Goal: Transaction & Acquisition: Obtain resource

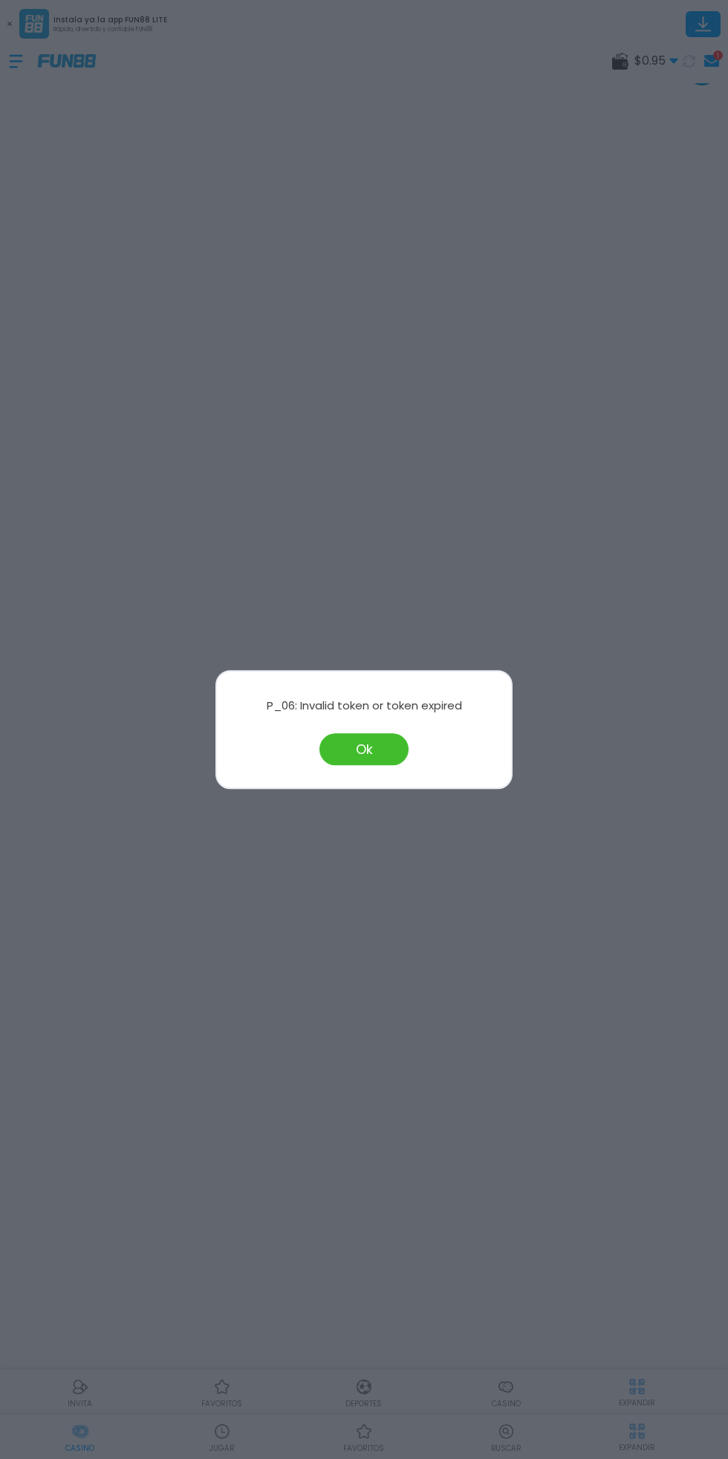
click at [419, 476] on div at bounding box center [364, 729] width 728 height 1459
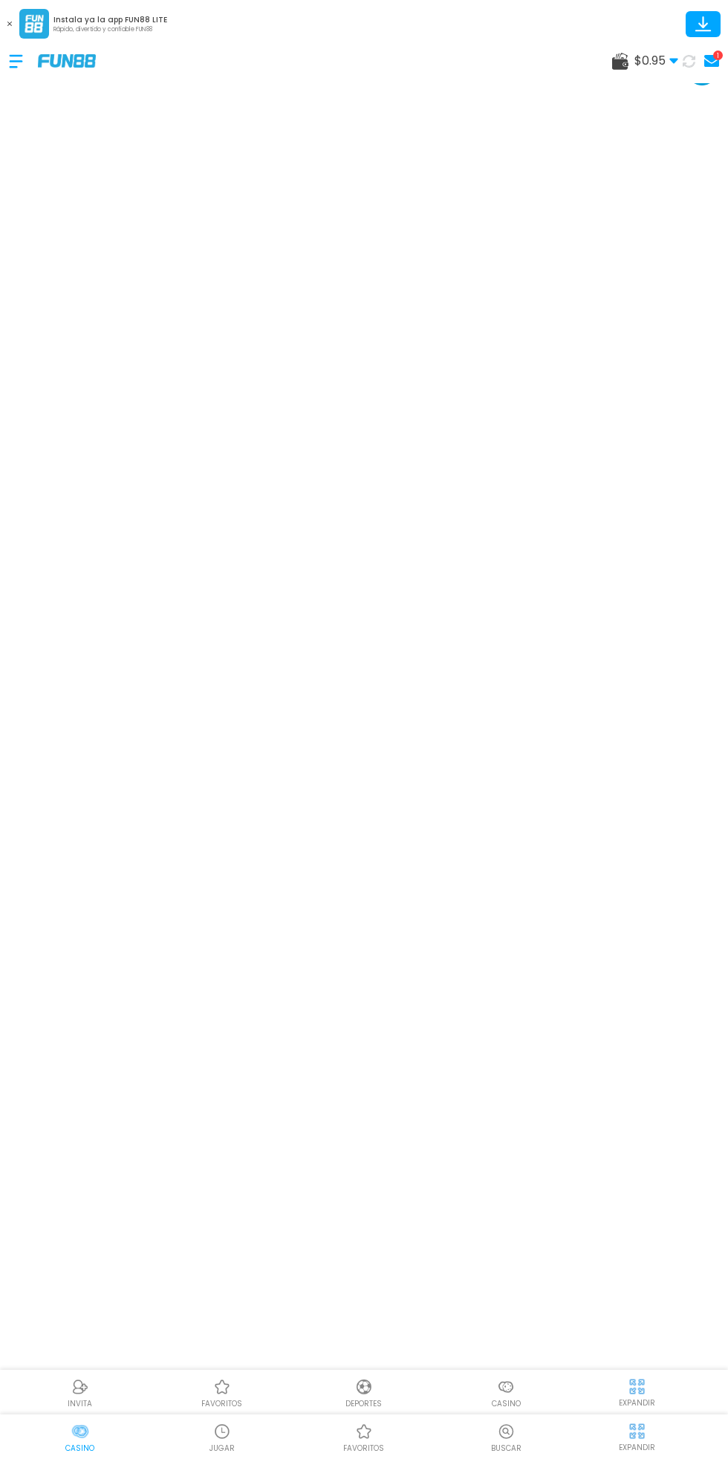
click at [23, 71] on div at bounding box center [23, 61] width 29 height 44
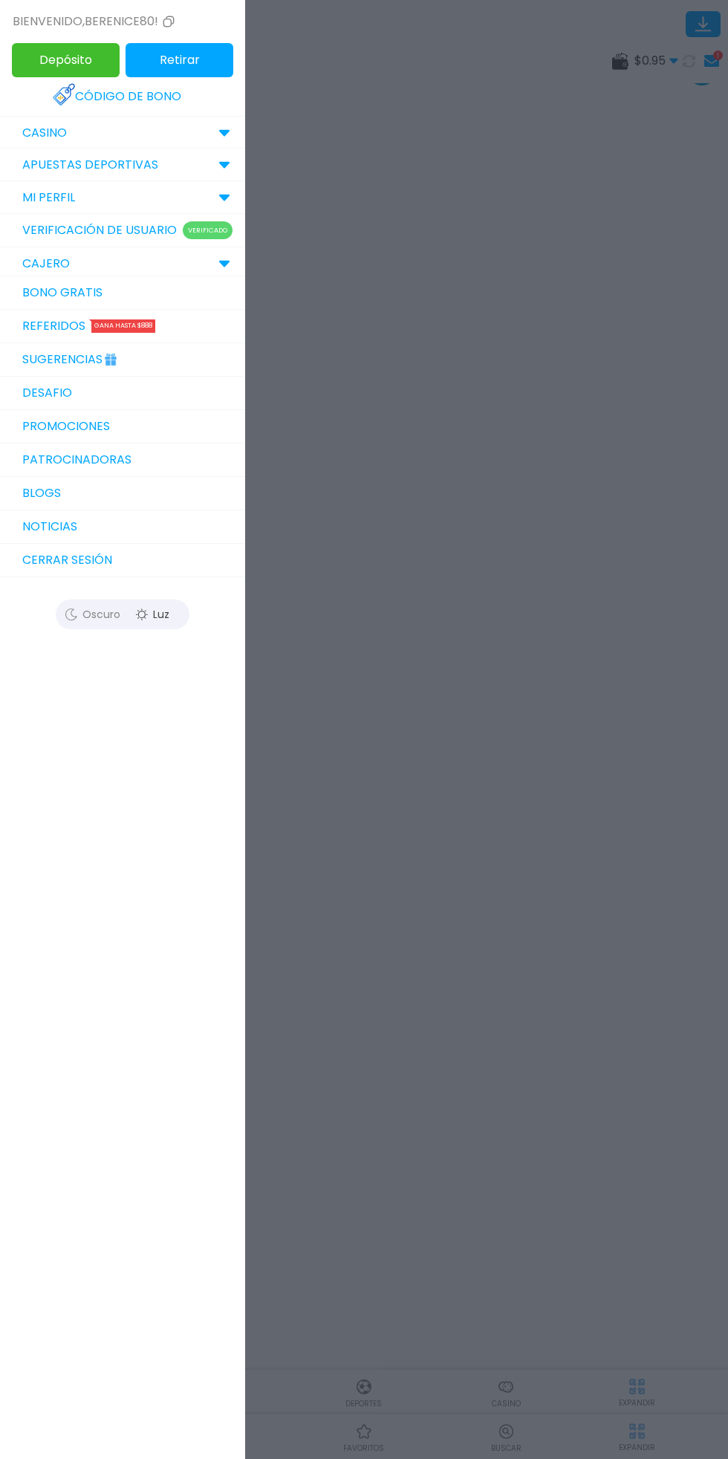
click at [95, 287] on link "Bono Gratis" at bounding box center [122, 292] width 245 height 33
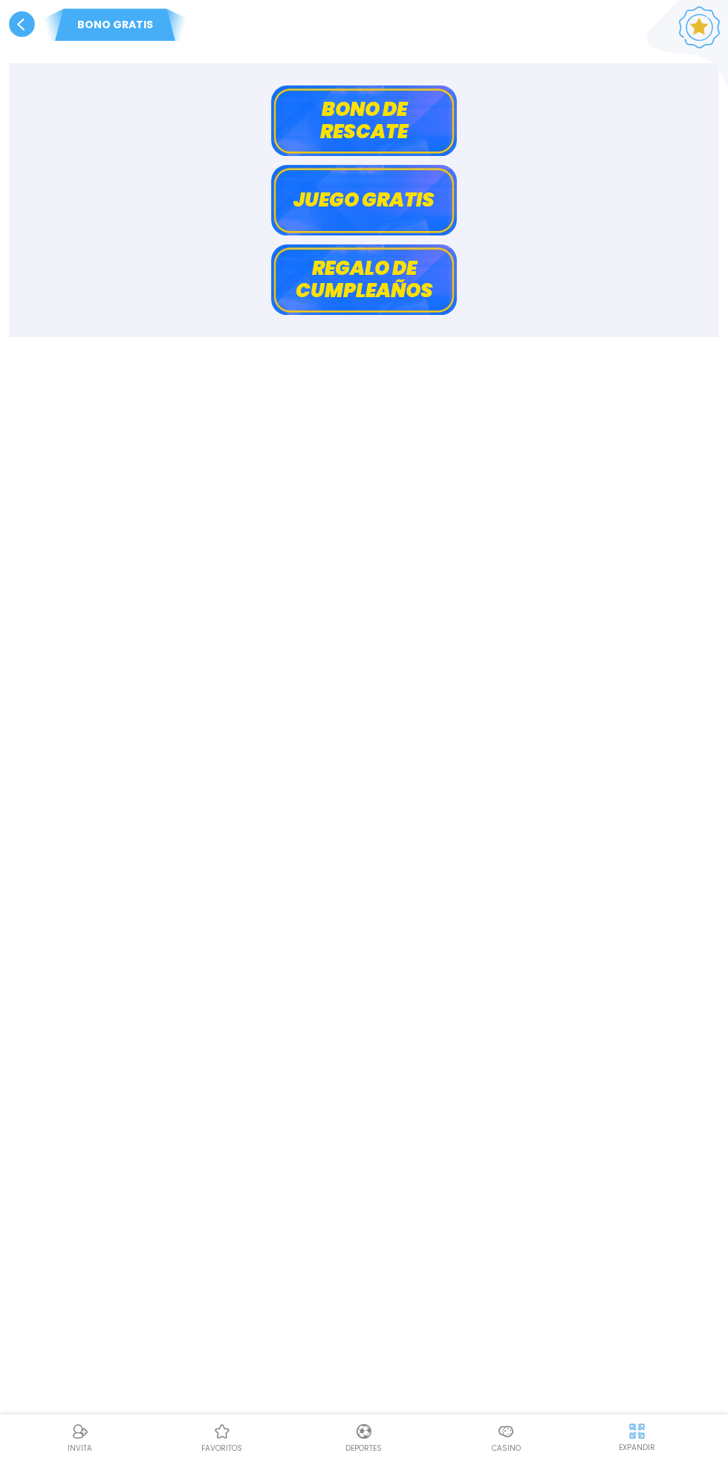
click at [417, 204] on button "Juego gratis" at bounding box center [364, 200] width 186 height 71
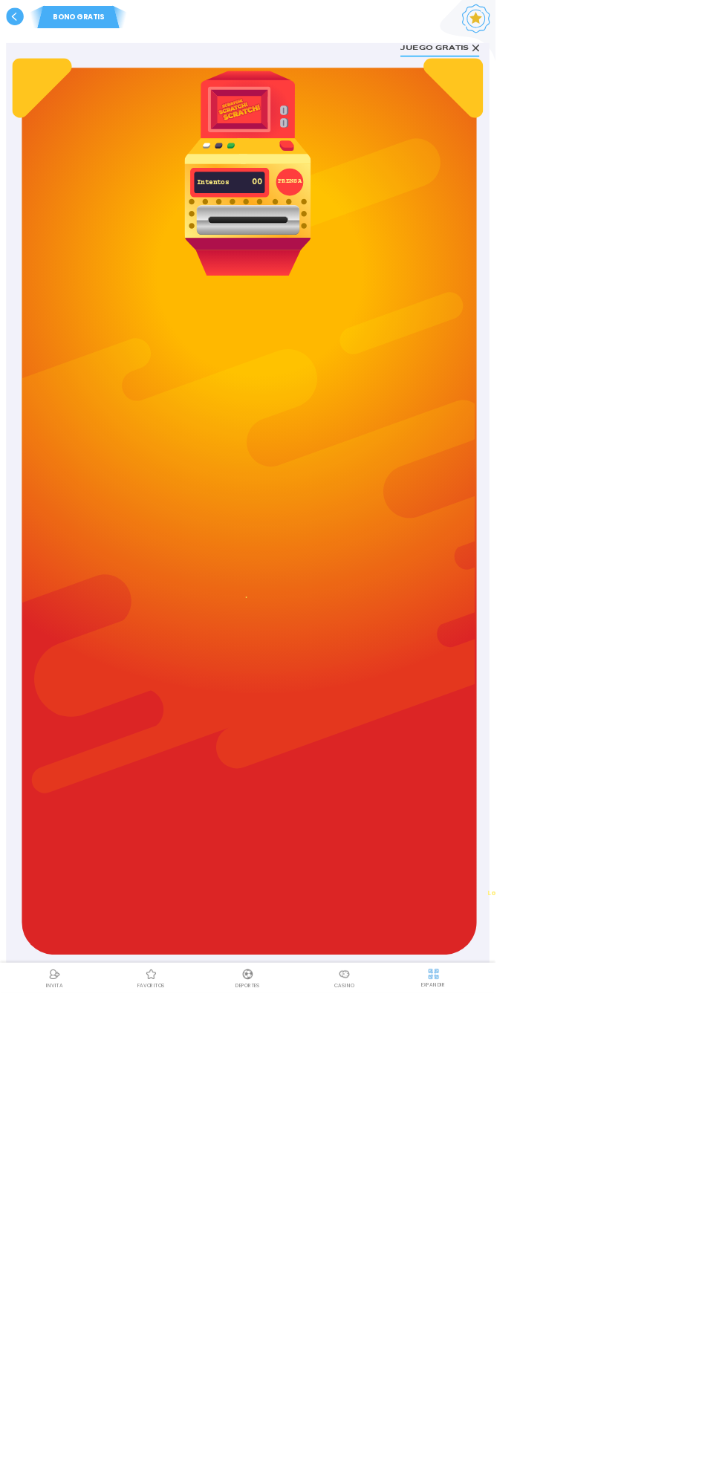
click at [426, 267] on button "PRENSA" at bounding box center [425, 267] width 40 height 40
click at [424, 267] on button "PRENSA" at bounding box center [425, 267] width 40 height 40
click at [380, 160] on img at bounding box center [364, 254] width 186 height 301
click at [273, 266] on img at bounding box center [364, 254] width 186 height 301
click at [699, 71] on use at bounding box center [699, 70] width 10 height 10
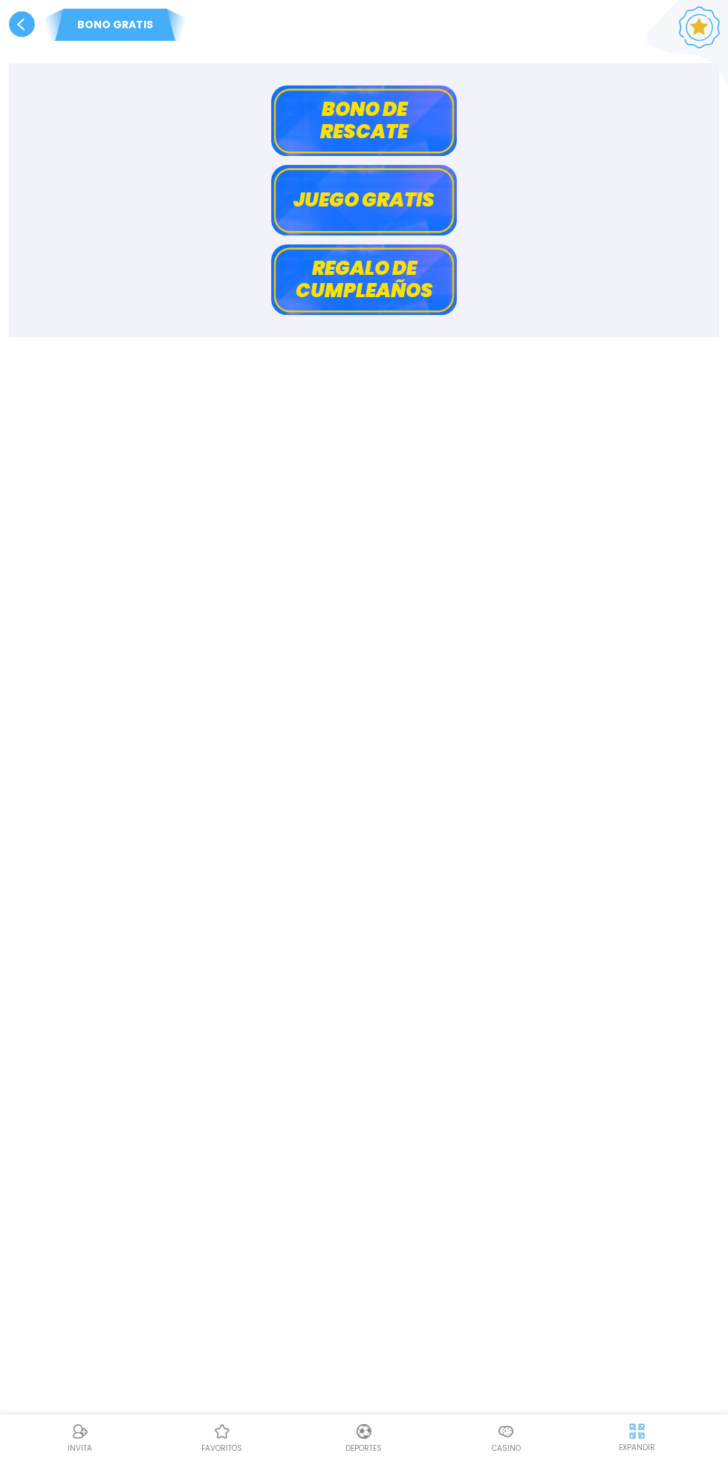
click at [423, 102] on button "Bono de rescate" at bounding box center [364, 120] width 186 height 71
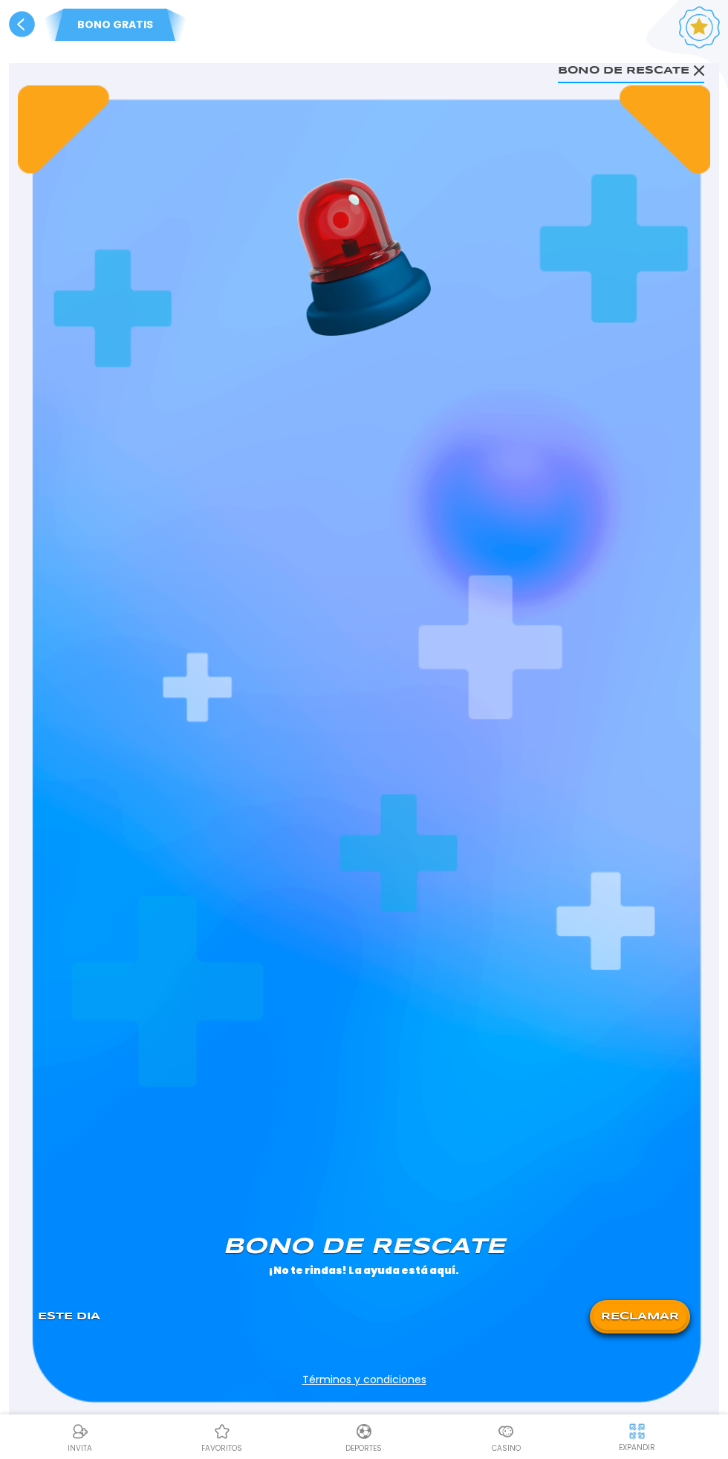
click at [644, 1316] on button "RECLAMAR" at bounding box center [639, 1316] width 93 height 26
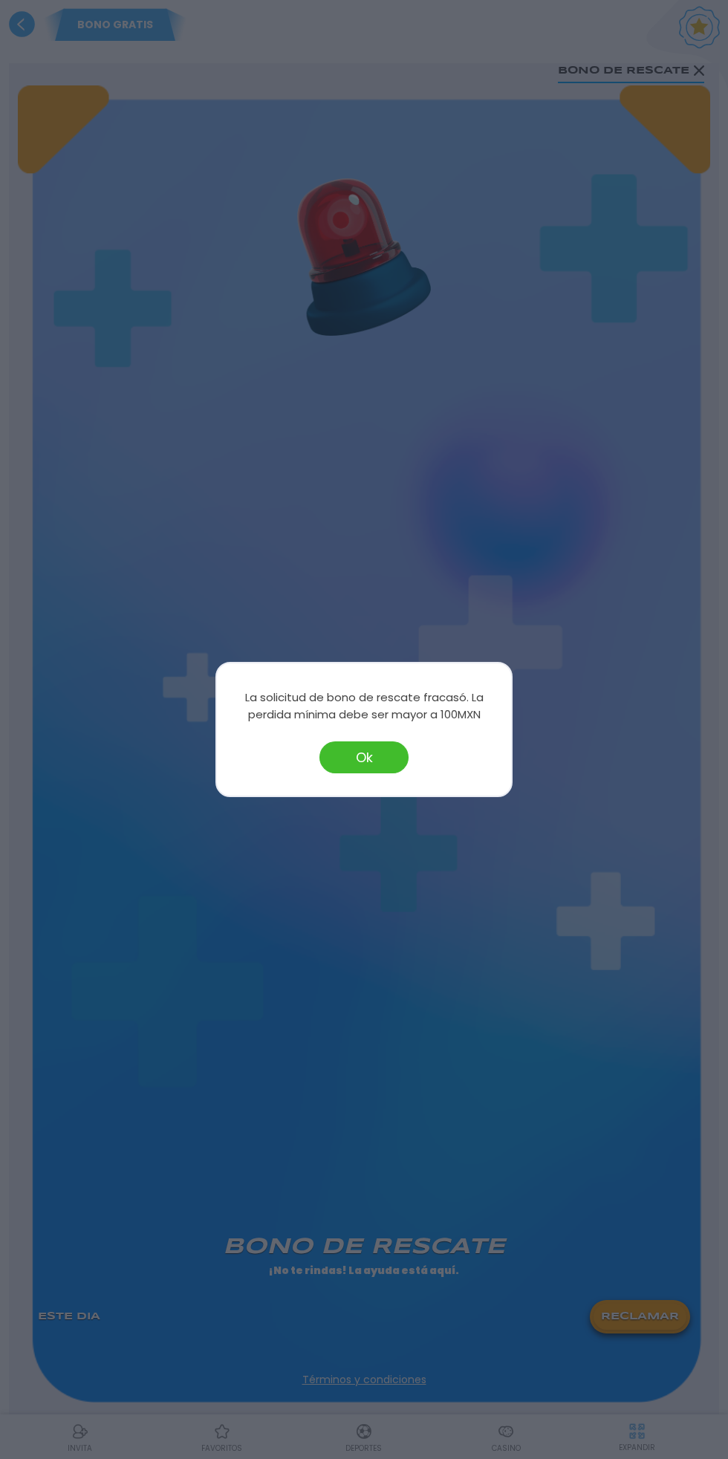
click at [549, 540] on div at bounding box center [364, 729] width 728 height 1459
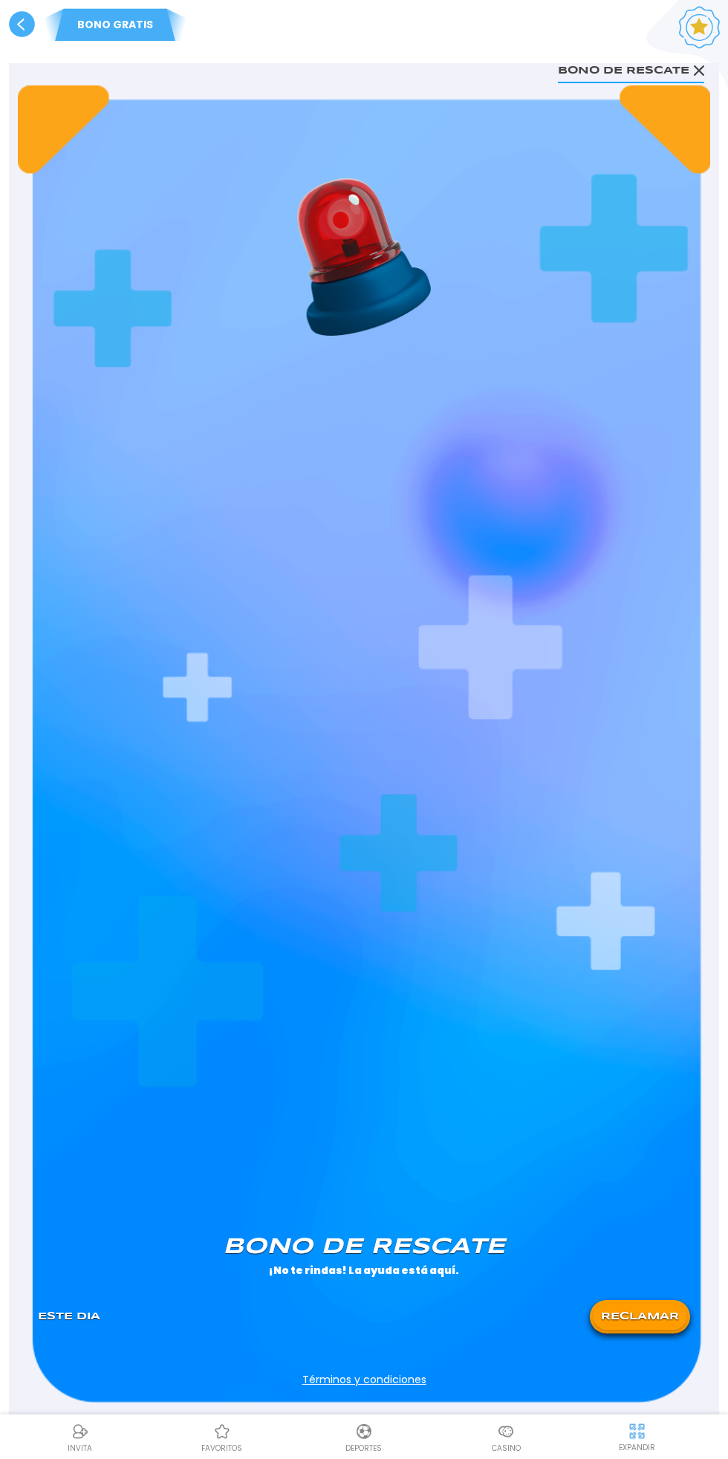
click at [385, 775] on div "[PERSON_NAME] de rescate ¡No te rindas! La ayuda está aquí. Este Dia RECLAMAR T…" at bounding box center [364, 743] width 692 height 1317
click at [699, 71] on use at bounding box center [699, 70] width 10 height 10
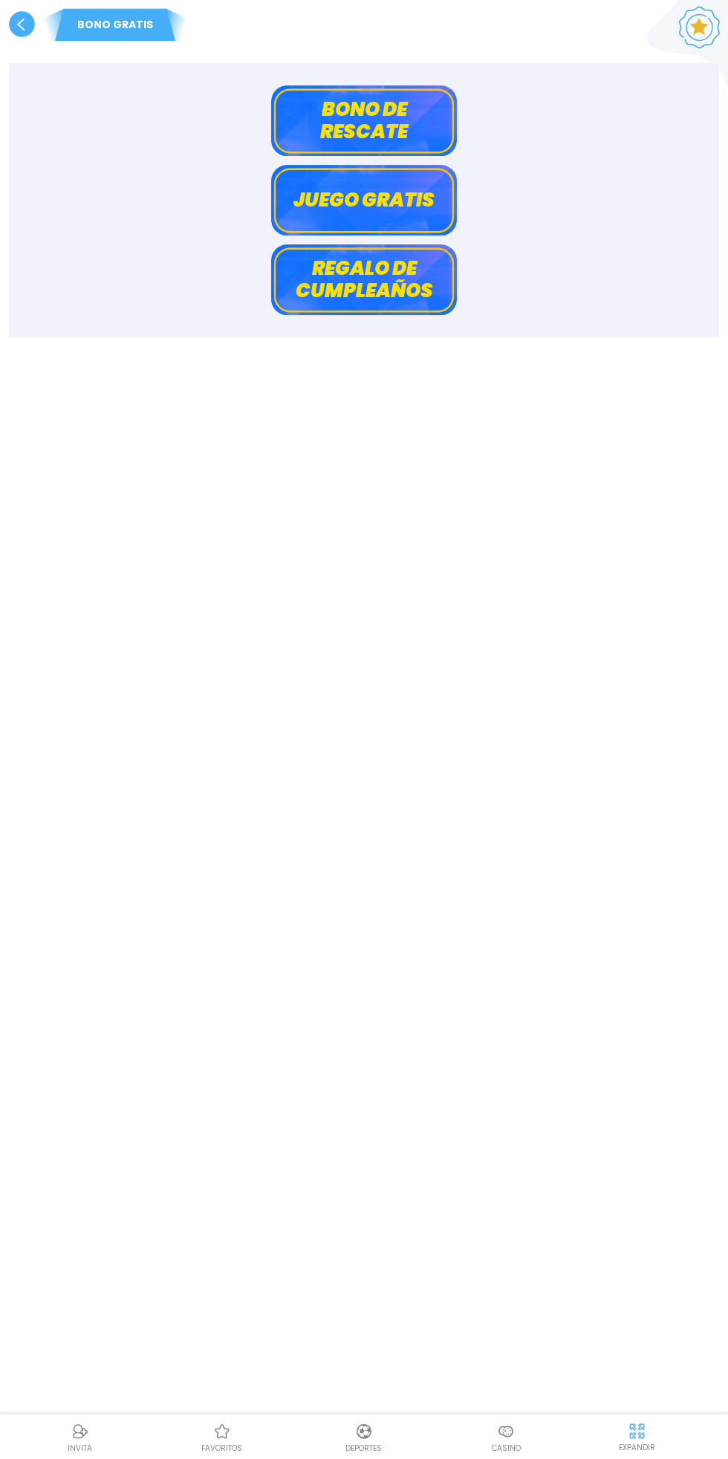
click at [27, 24] on use at bounding box center [22, 24] width 26 height 26
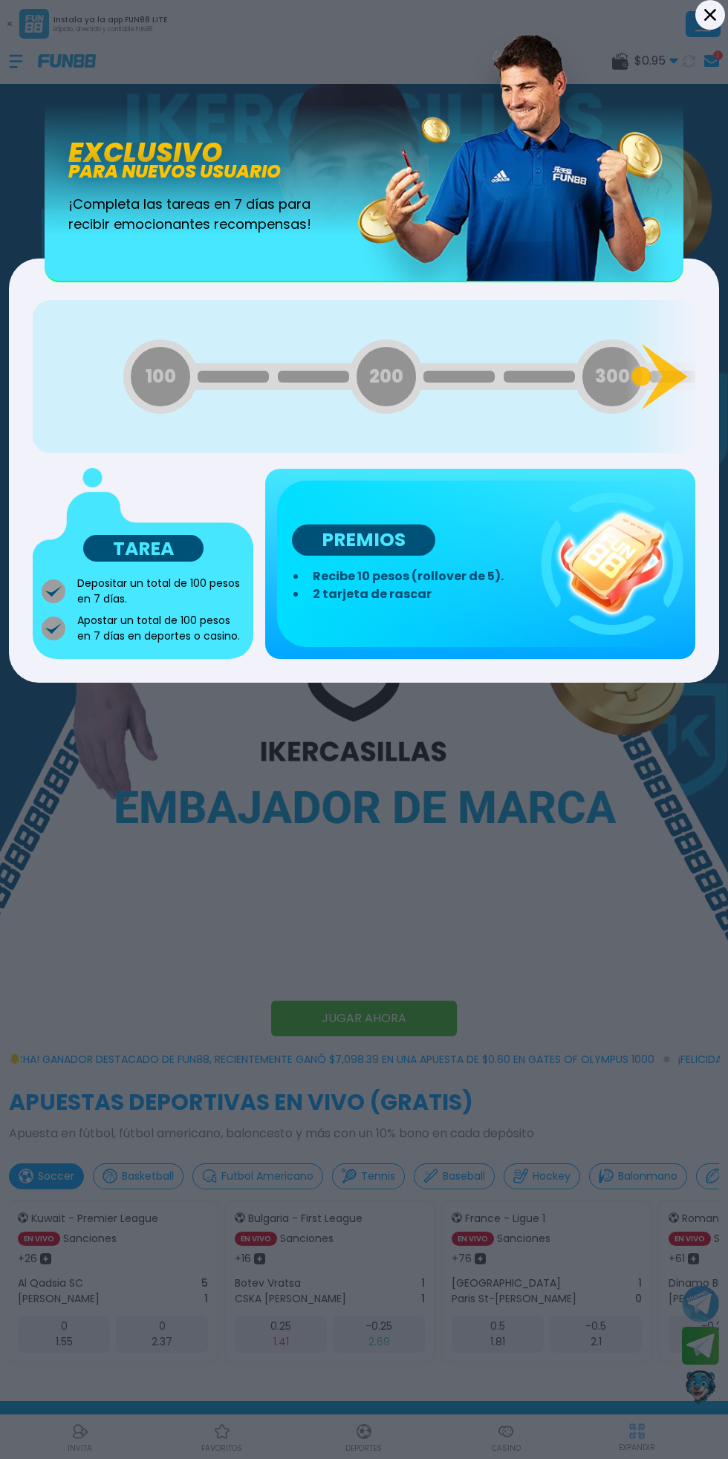
click at [541, 915] on div "Back Exclusivo para nuevos usuario ¡Completa las tareas en 7 días para recibir …" at bounding box center [364, 729] width 728 height 1459
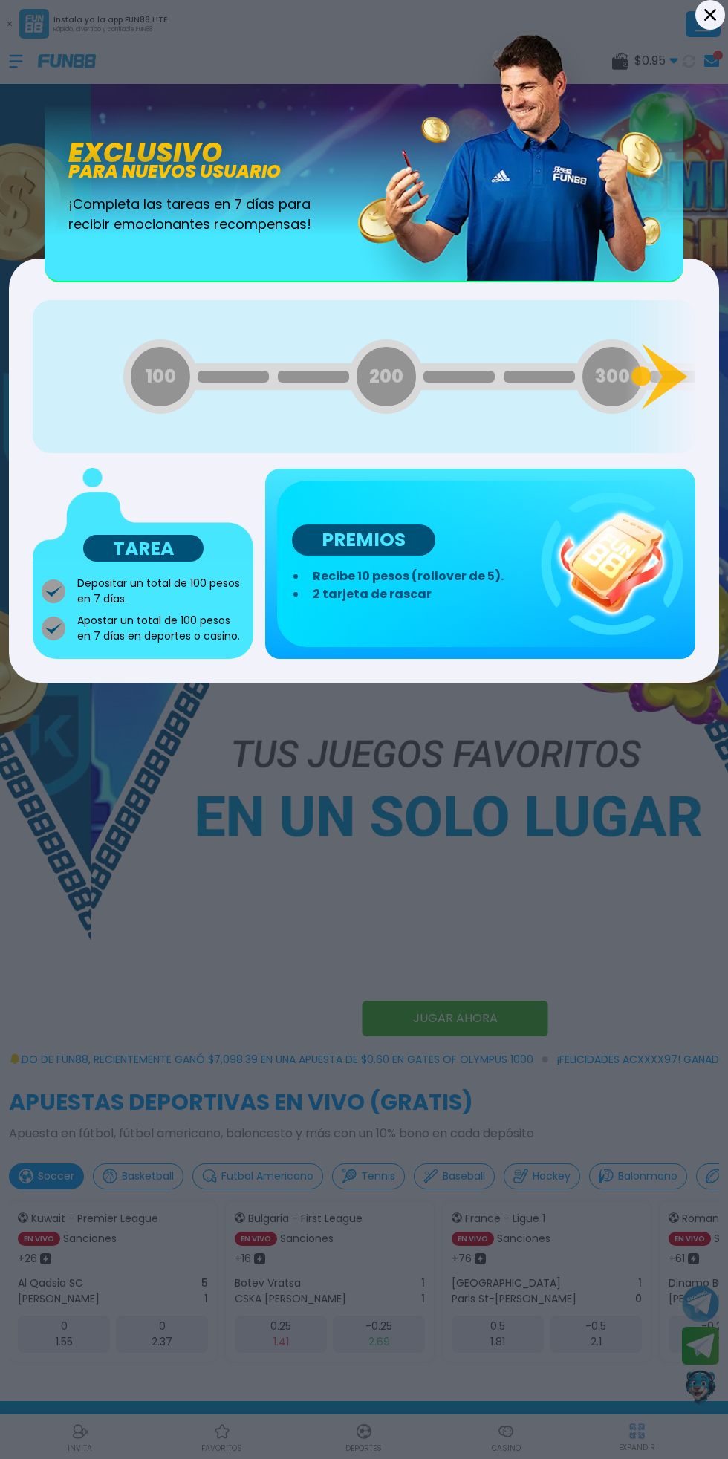
click at [709, 15] on icon at bounding box center [710, 15] width 12 height 12
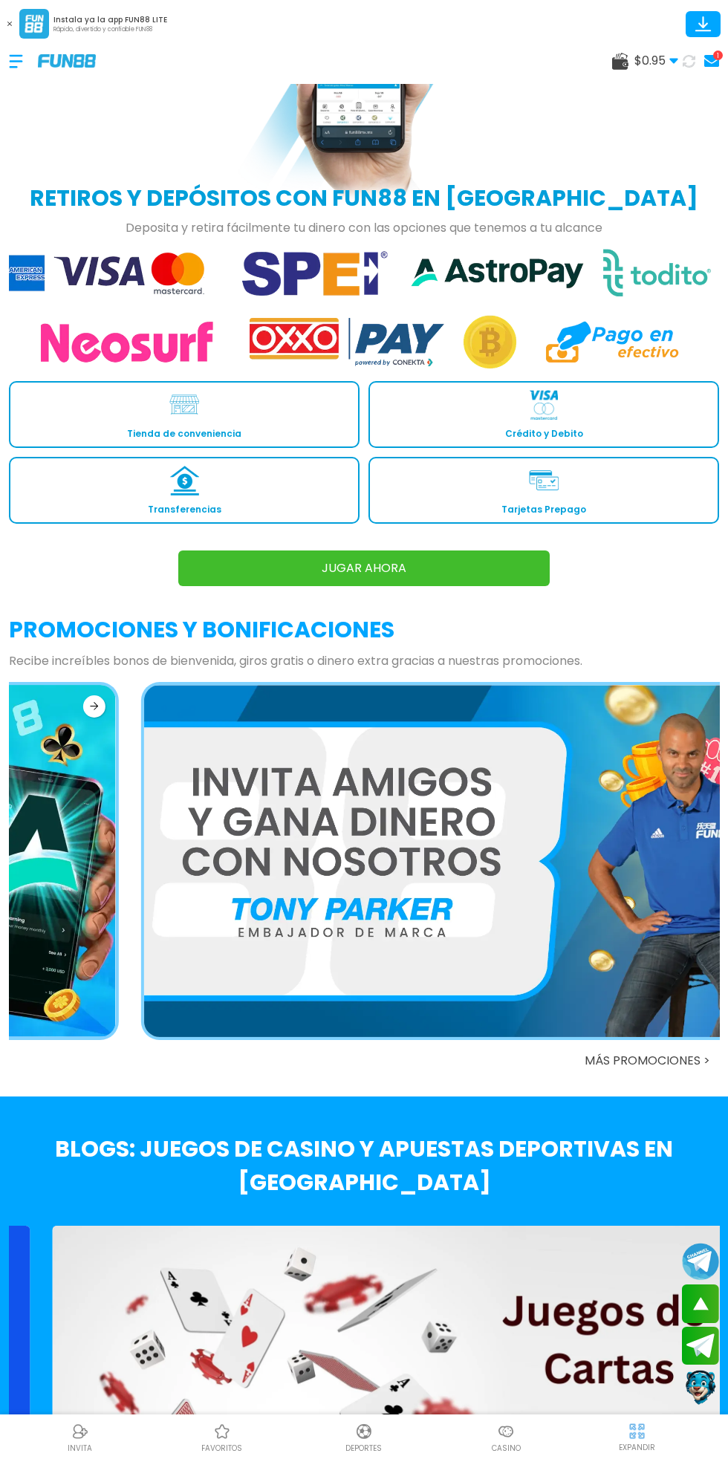
scroll to position [2184, 0]
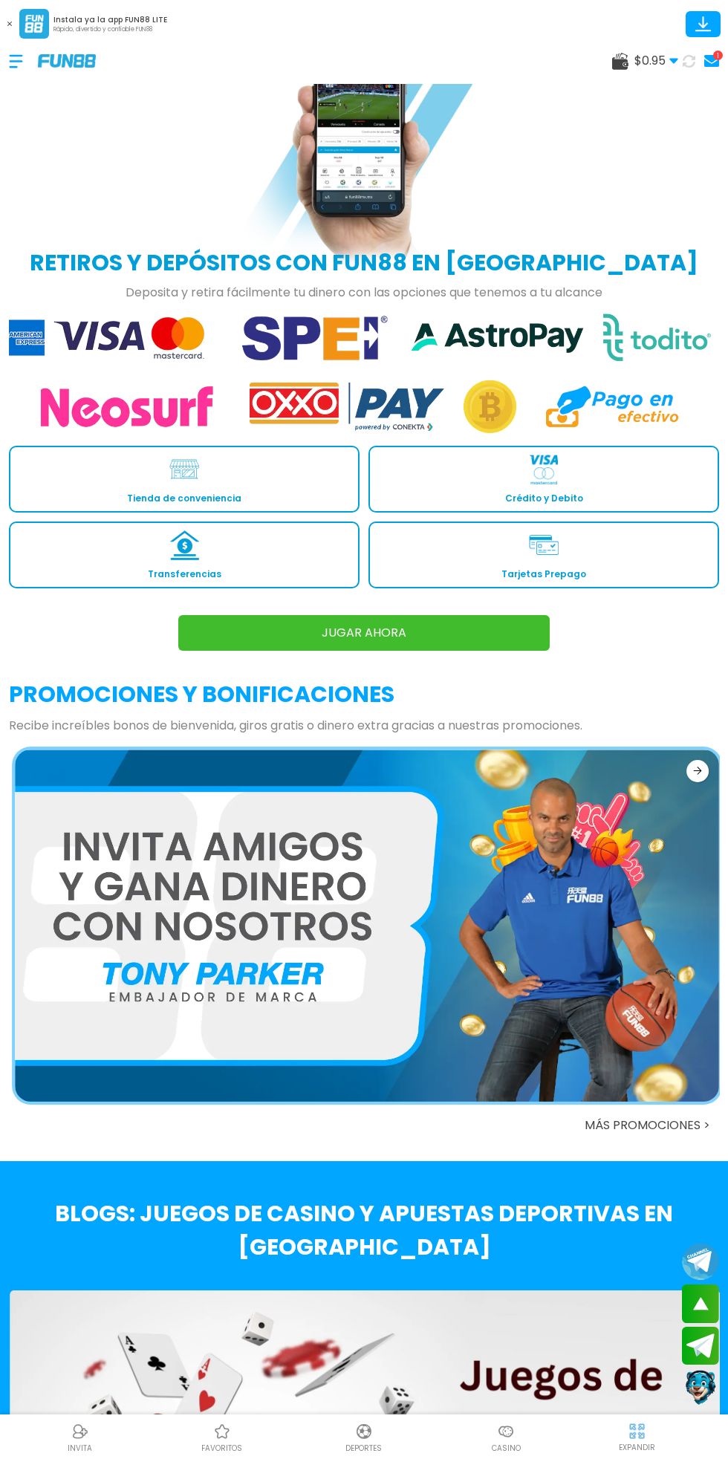
click at [636, 60] on span "$ 0.95" at bounding box center [656, 61] width 44 height 18
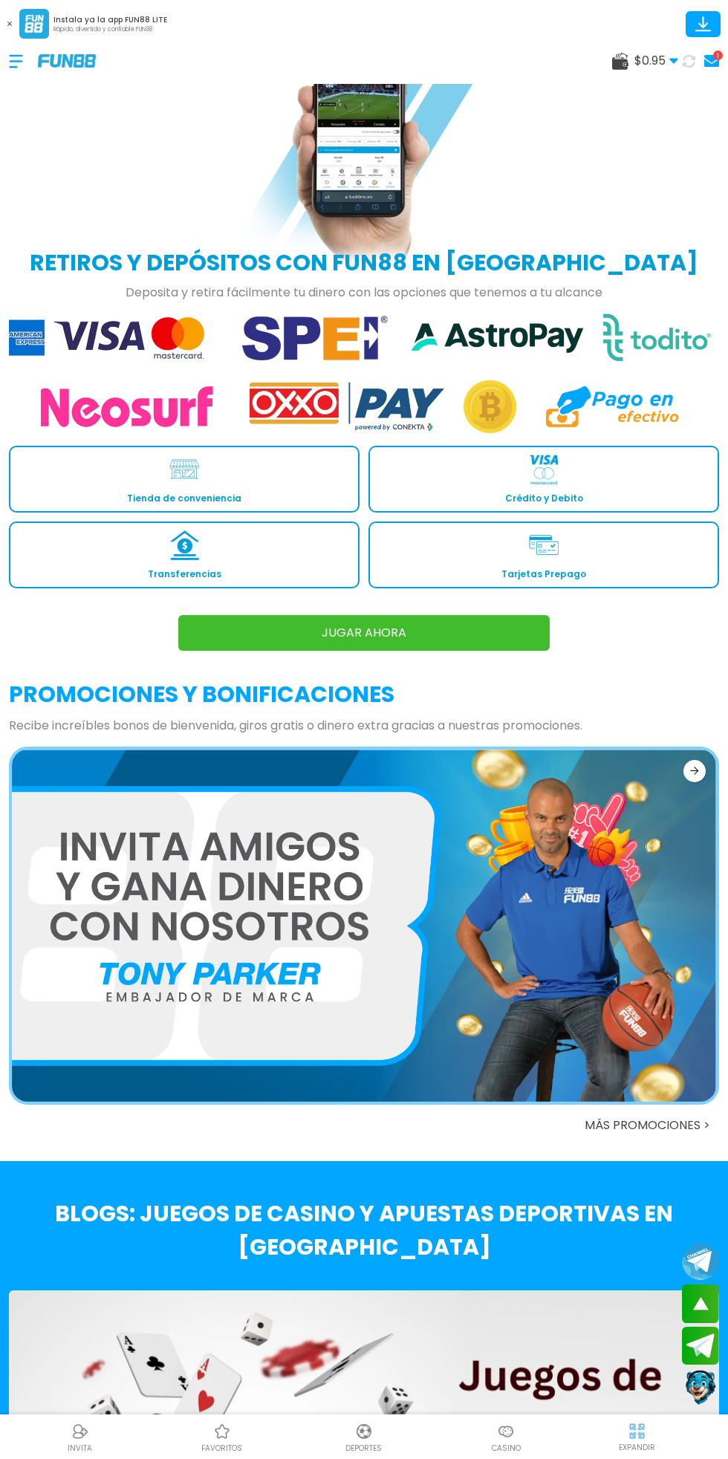
click at [717, 55] on div "1" at bounding box center [718, 56] width 10 height 10
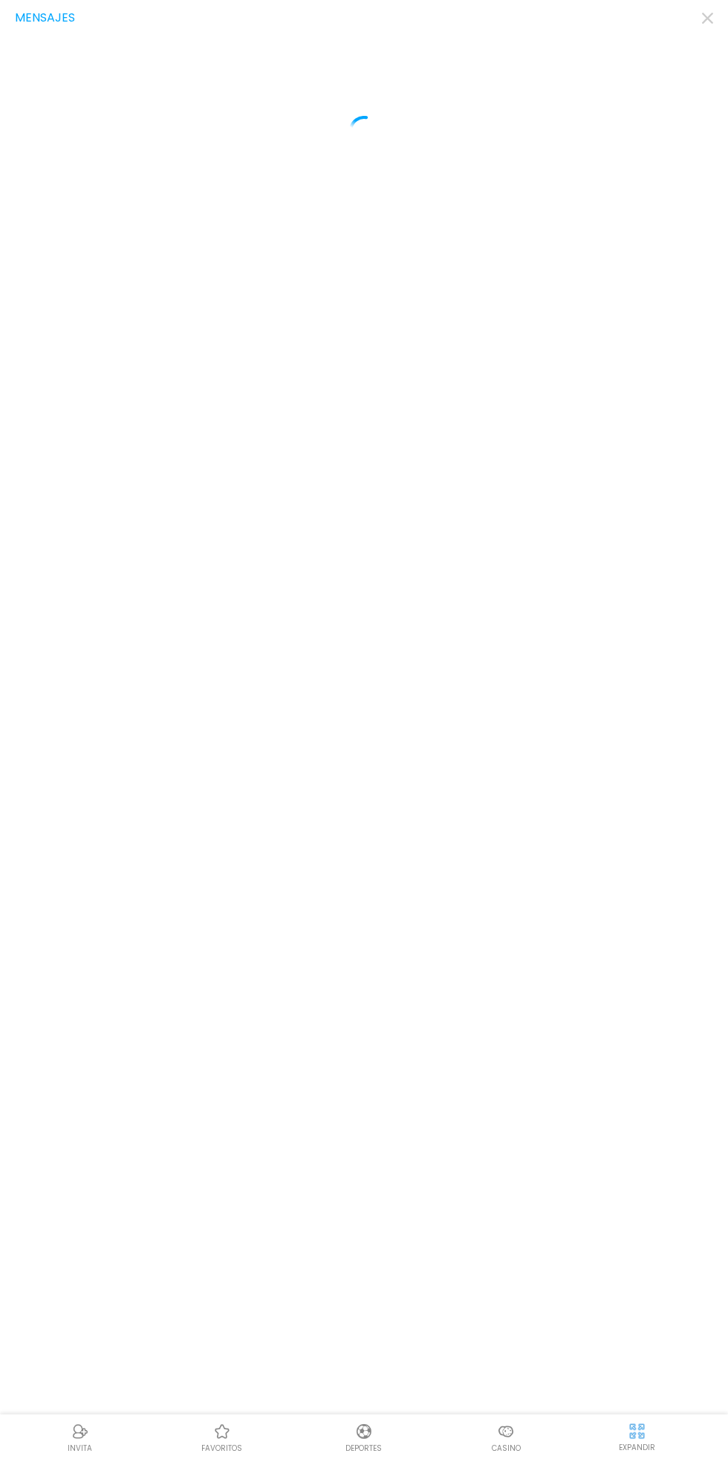
click at [707, 18] on use "button" at bounding box center [707, 18] width 11 height 11
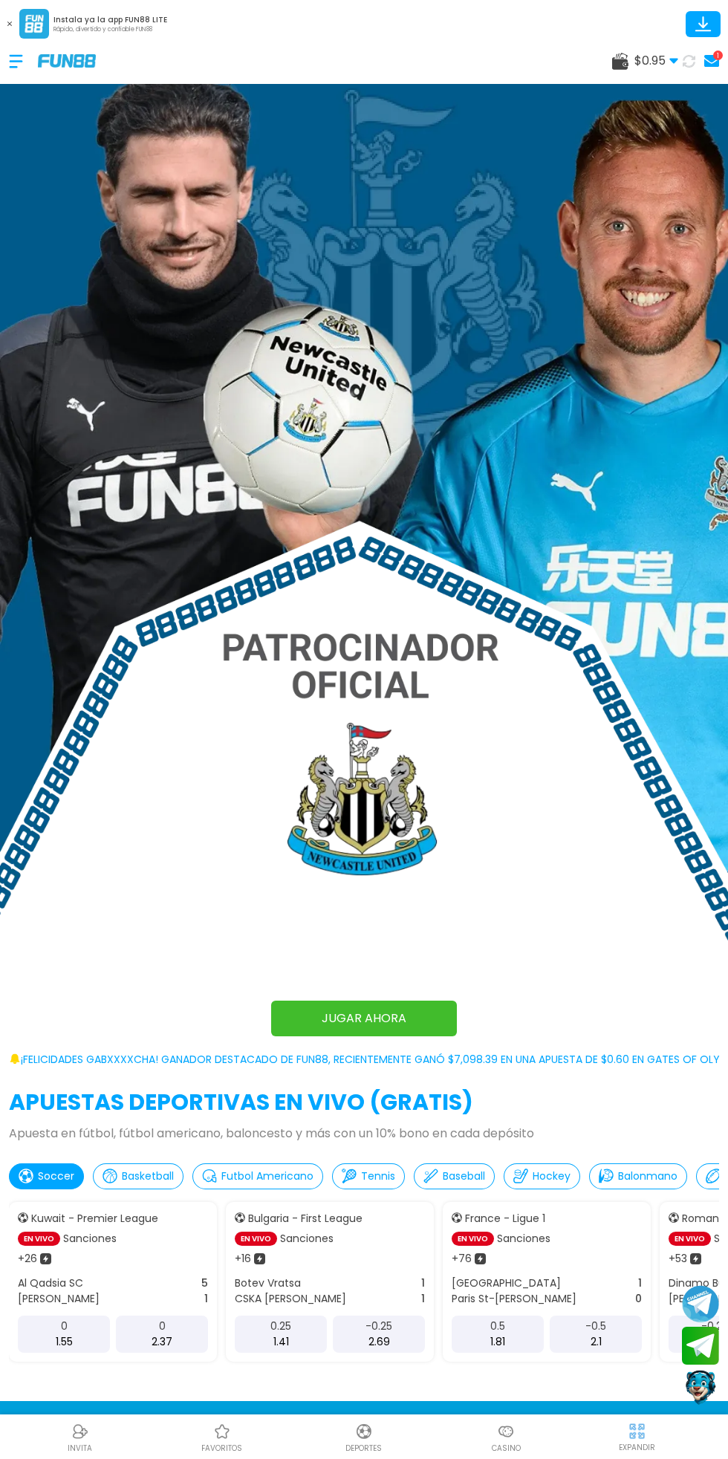
click at [44, 65] on img at bounding box center [67, 60] width 58 height 13
click at [18, 53] on div at bounding box center [23, 61] width 29 height 44
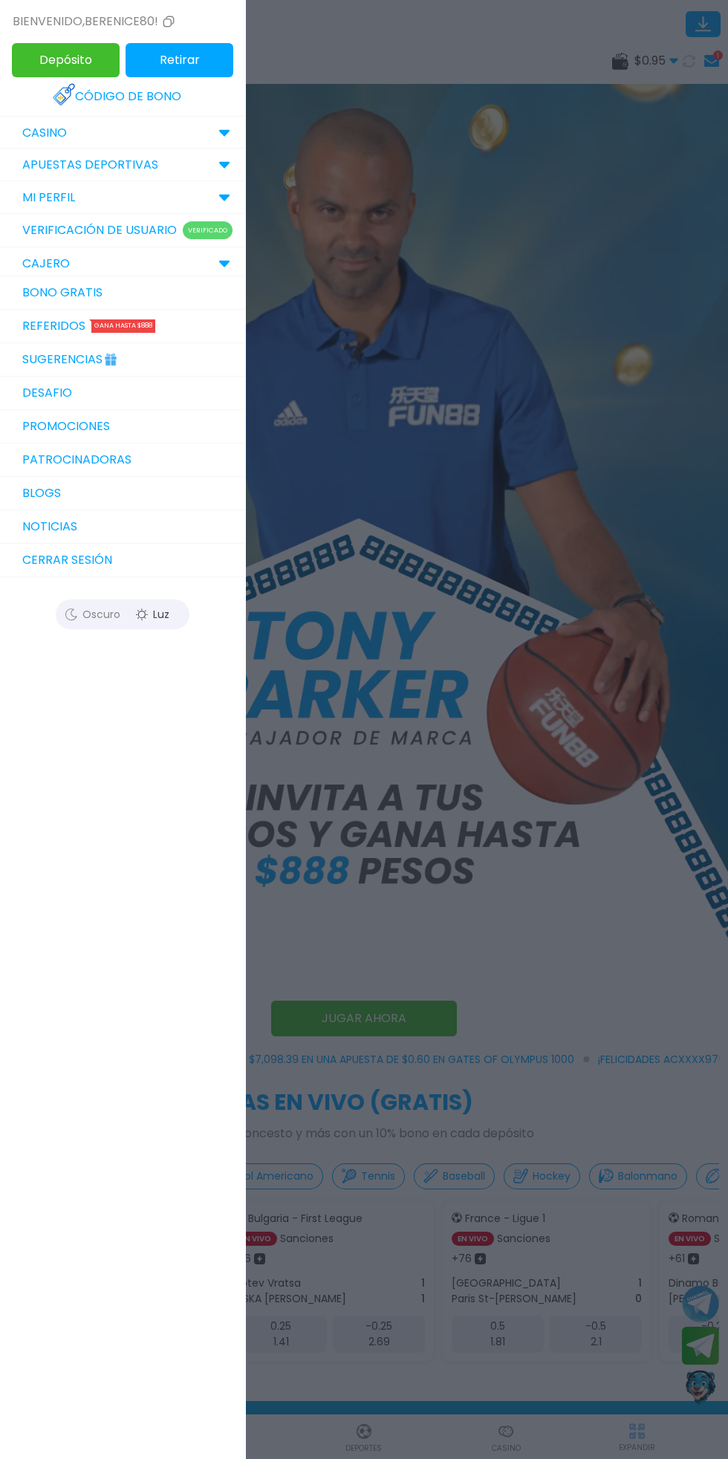
click at [163, 364] on link "Sugerencias" at bounding box center [122, 359] width 245 height 33
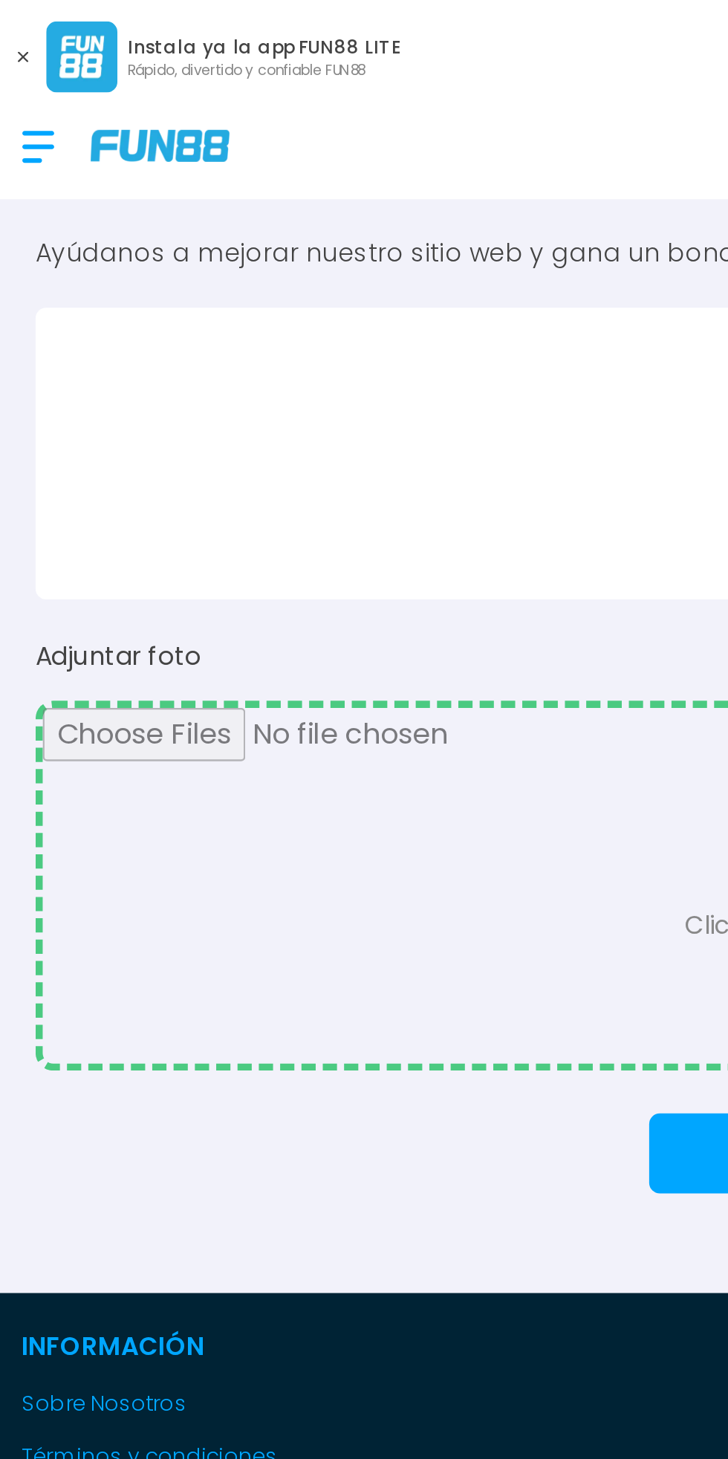
click at [16, 55] on div at bounding box center [23, 61] width 29 height 44
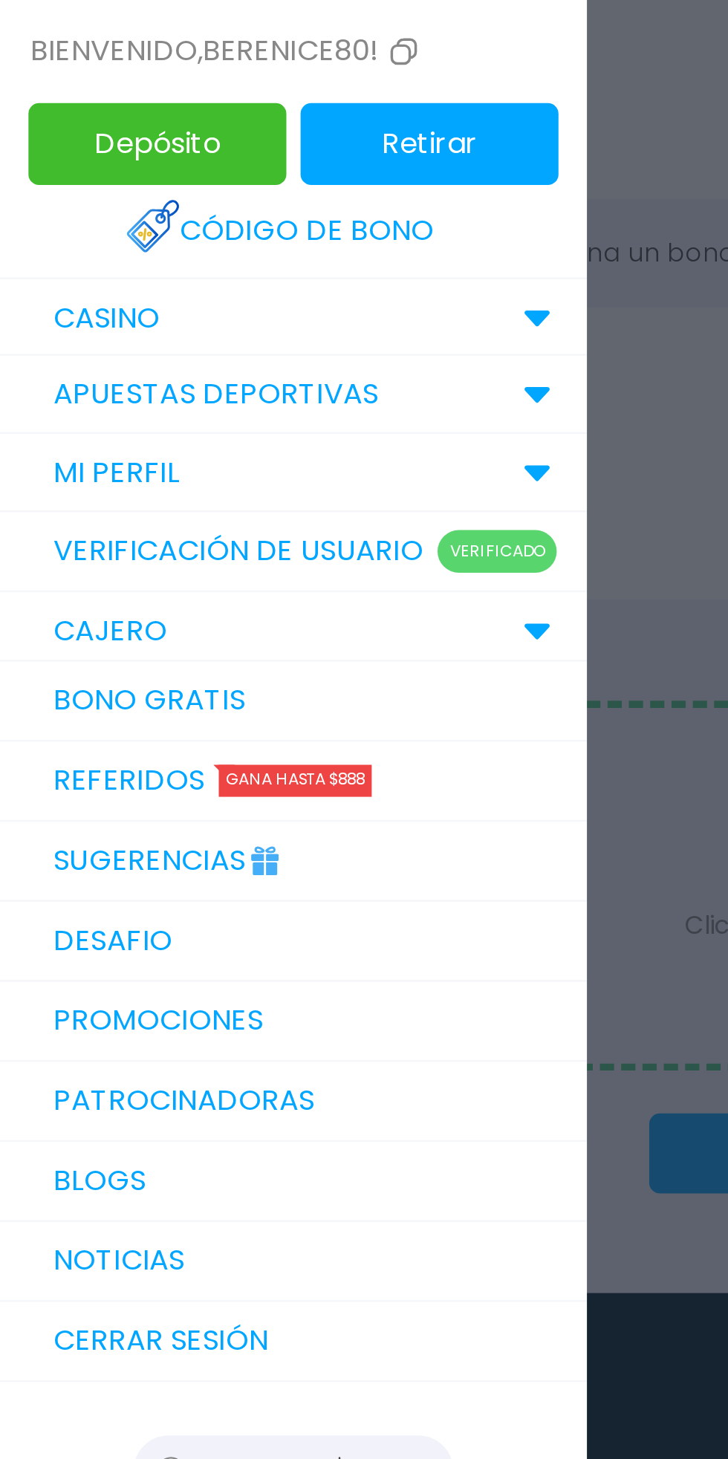
click at [157, 91] on link "Código de bono" at bounding box center [123, 96] width 140 height 33
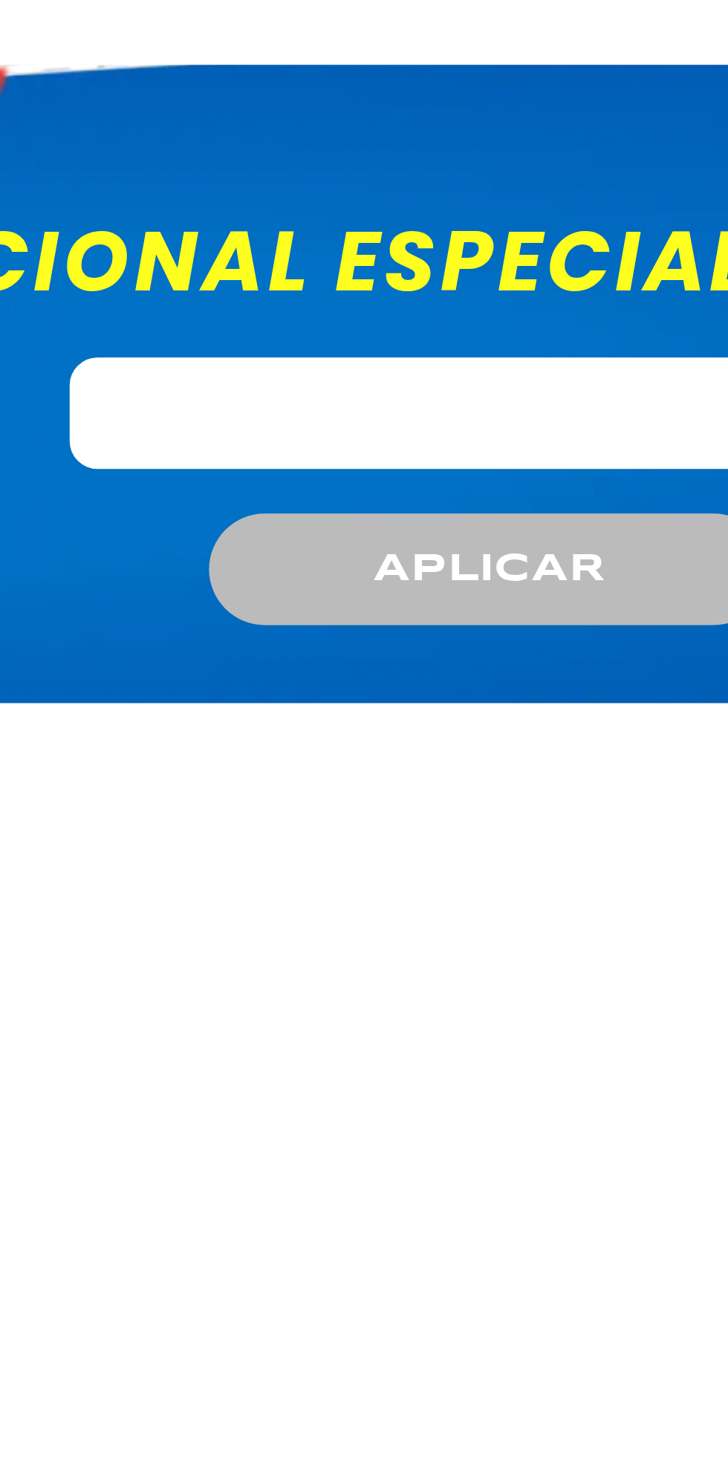
click at [527, 216] on input "Código promocional especial" at bounding box center [539, 216] width 224 height 30
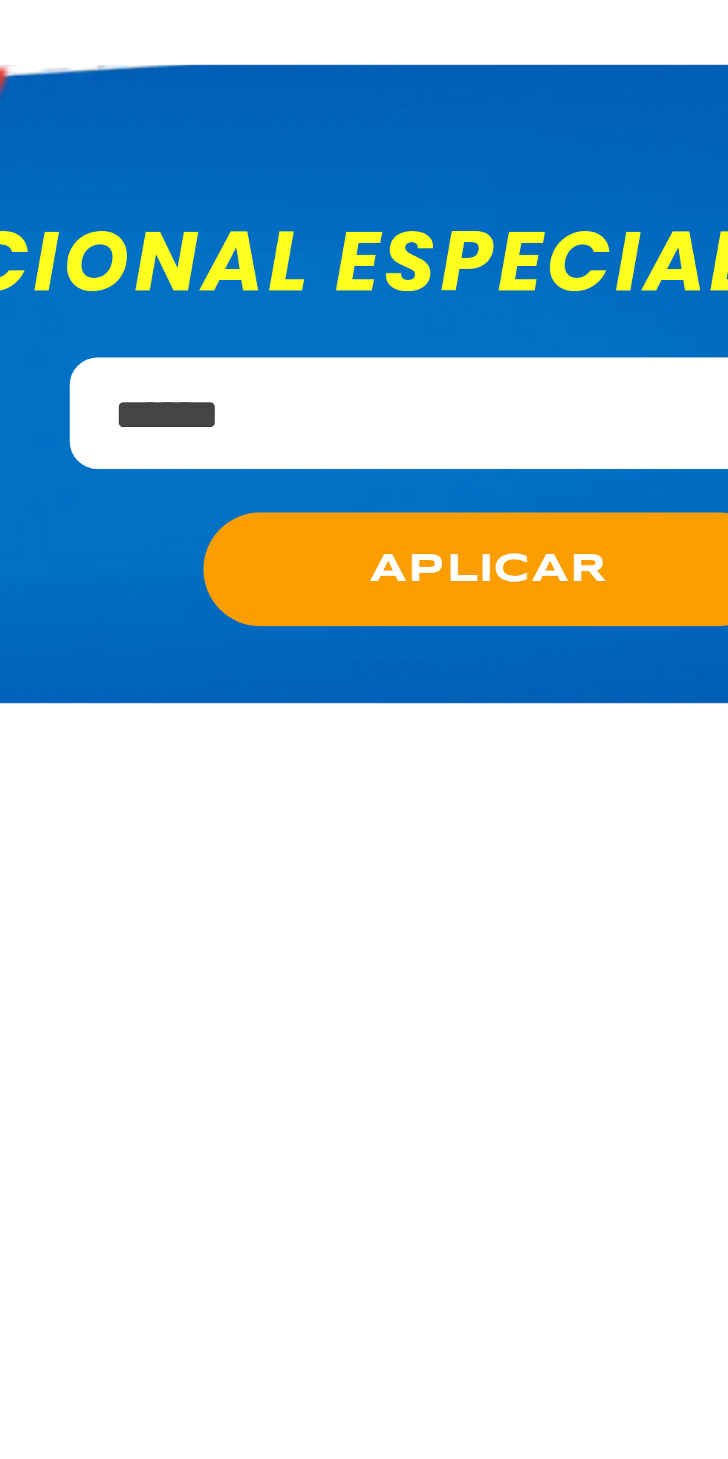
click at [566, 254] on span "APLICAR" at bounding box center [538, 257] width 63 height 16
click at [546, 220] on input "******" at bounding box center [539, 216] width 224 height 30
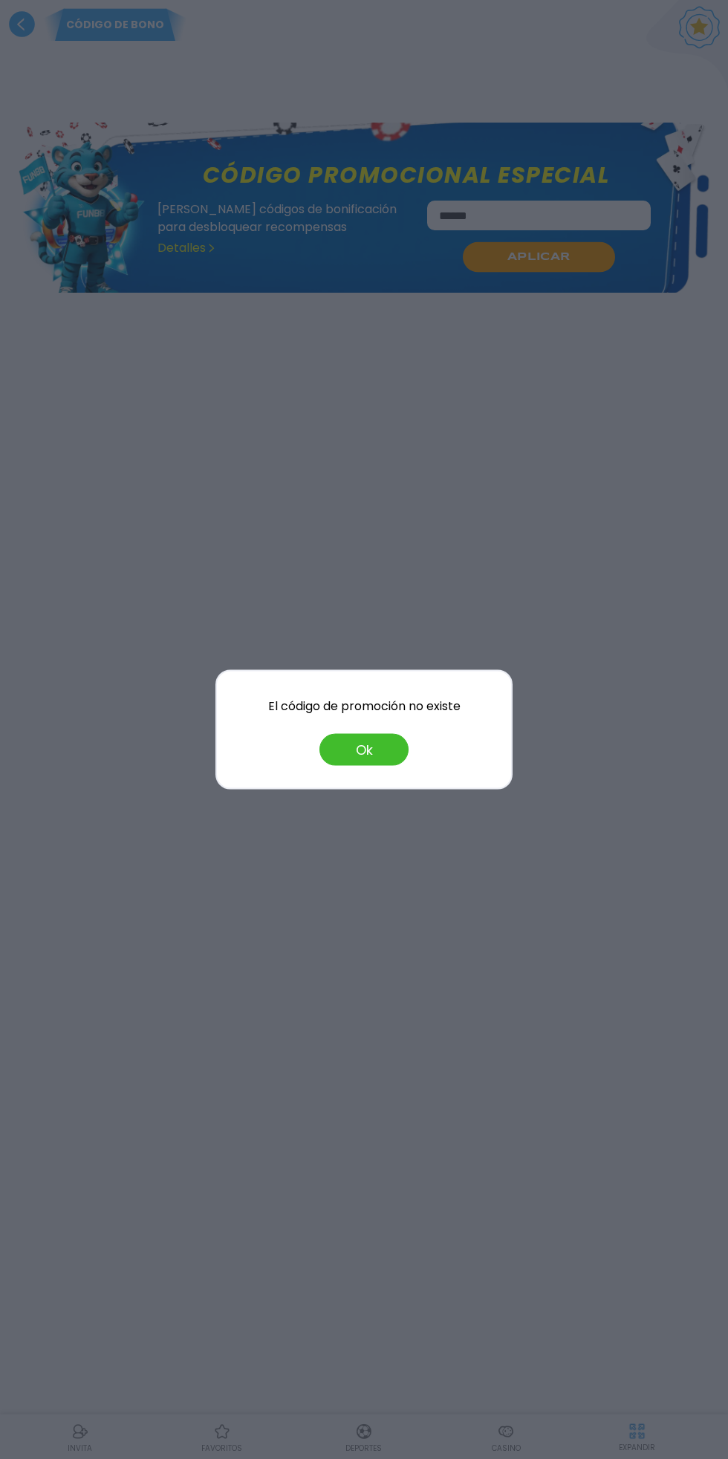
click at [553, 205] on div at bounding box center [364, 729] width 728 height 1459
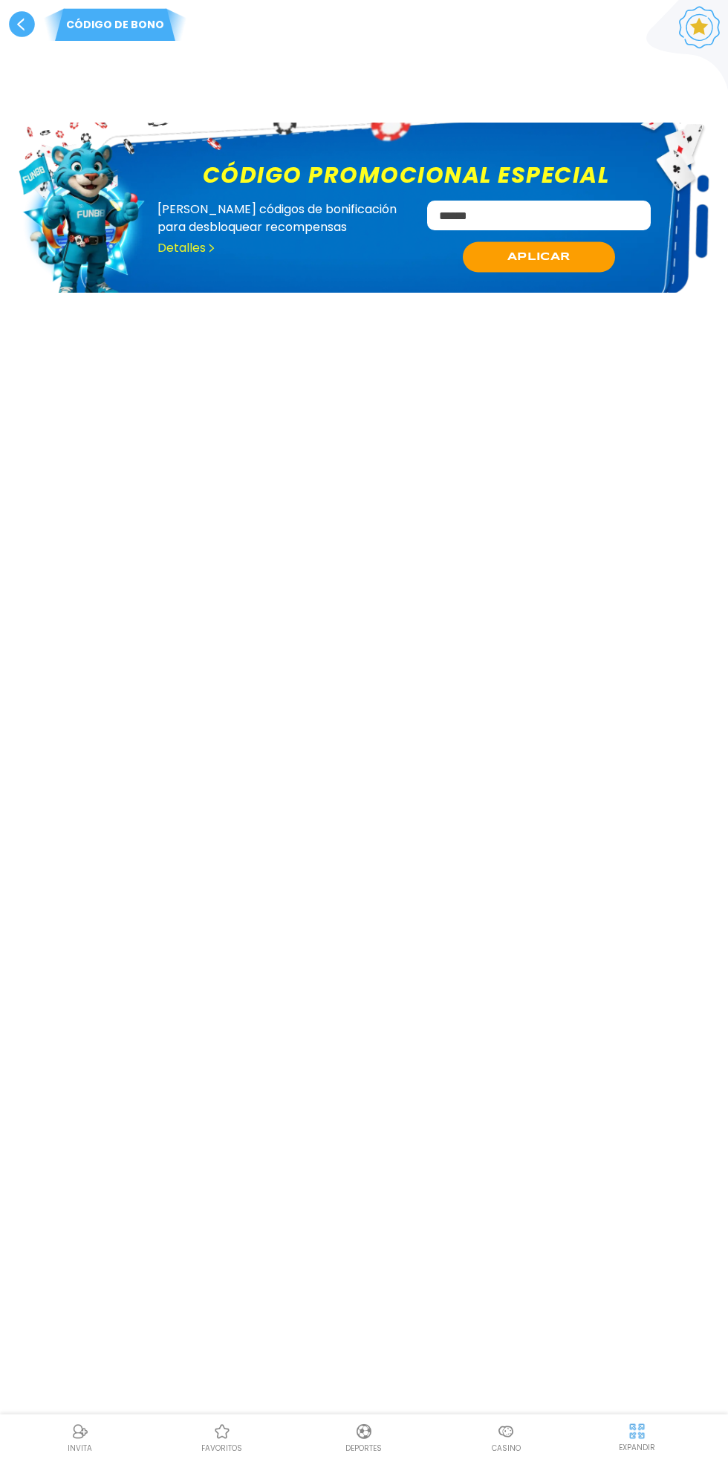
click at [525, 210] on input "******" at bounding box center [539, 216] width 224 height 30
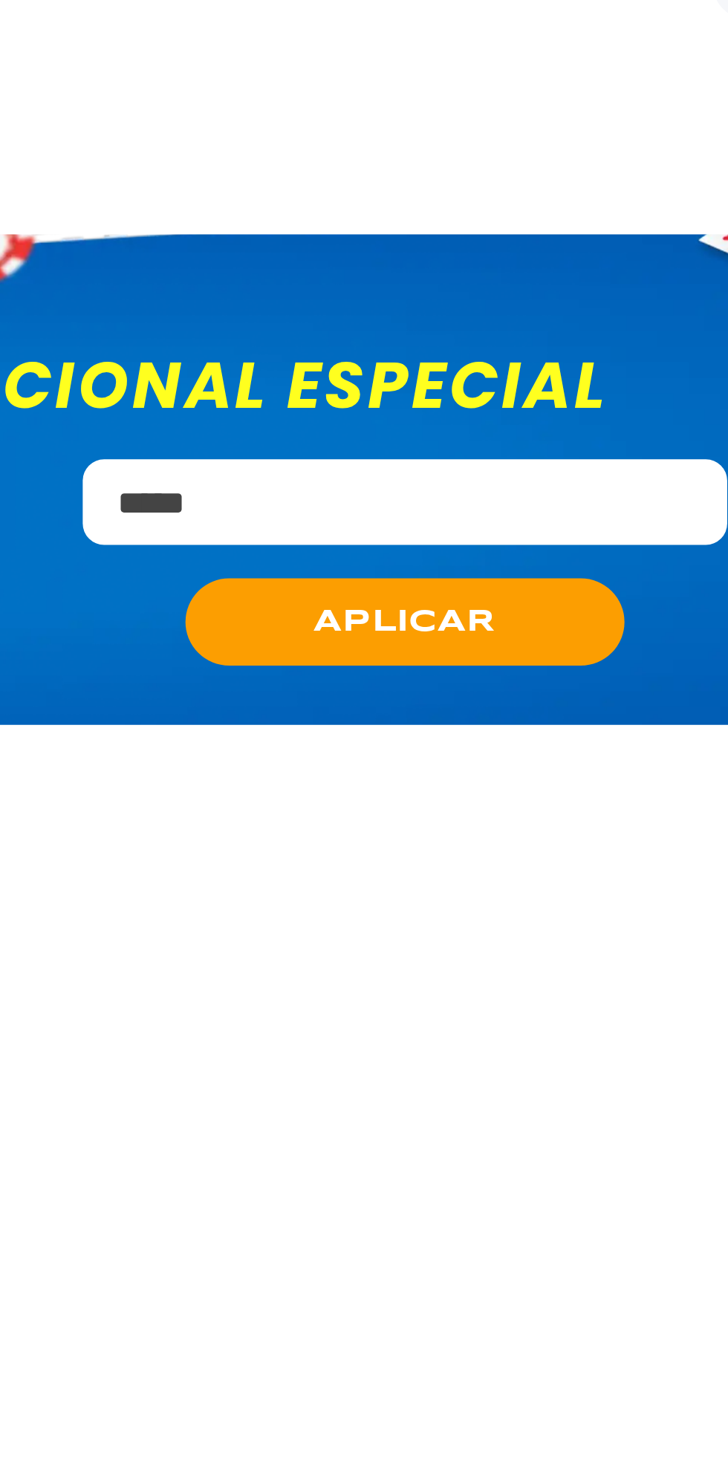
type input "*****"
click at [577, 253] on button "APLICAR" at bounding box center [539, 257] width 152 height 30
